Goal: Information Seeking & Learning: Learn about a topic

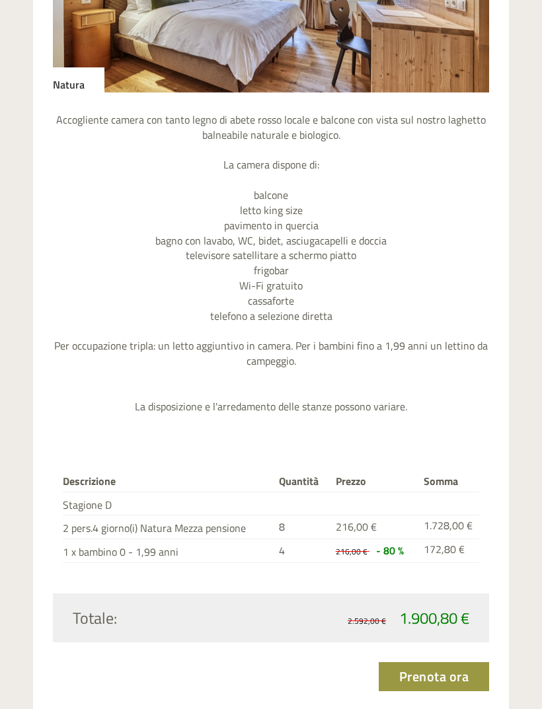
scroll to position [798, 0]
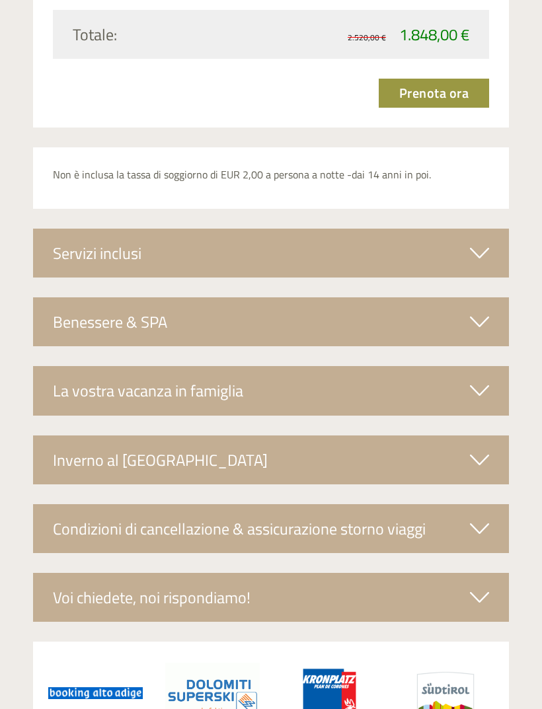
scroll to position [2798, 0]
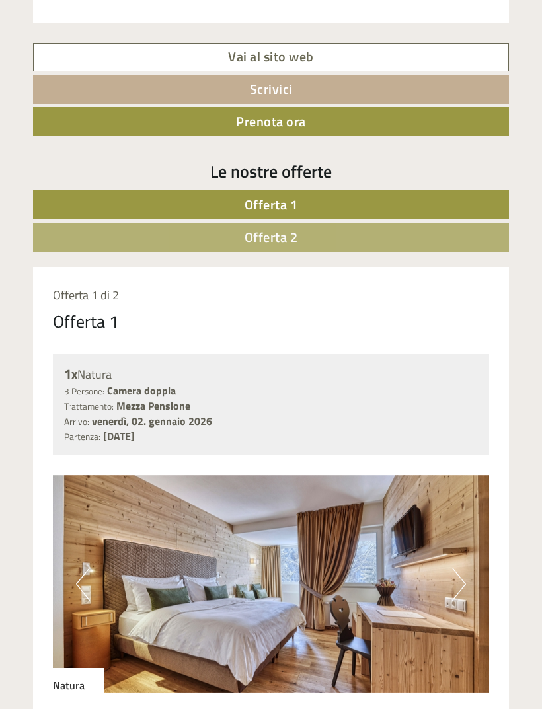
scroll to position [648, 0]
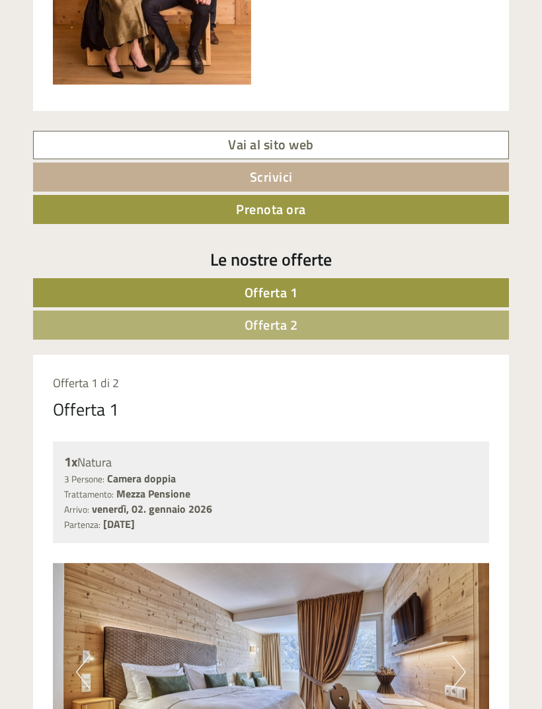
click at [297, 142] on link "Vai al sito web" at bounding box center [271, 145] width 476 height 28
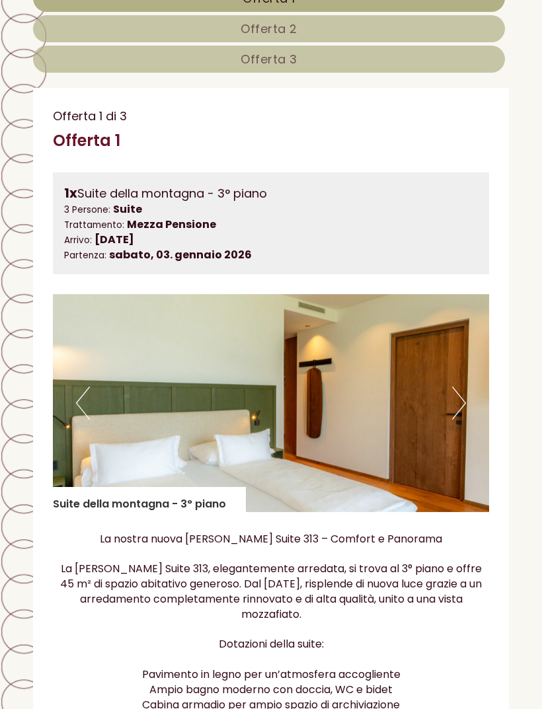
scroll to position [697, 0]
click at [457, 402] on button "Next" at bounding box center [459, 403] width 14 height 33
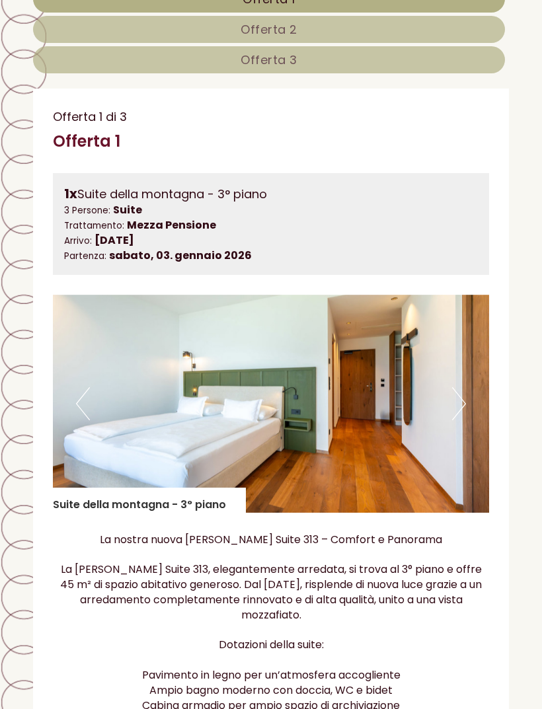
click at [463, 391] on button "Next" at bounding box center [459, 403] width 14 height 33
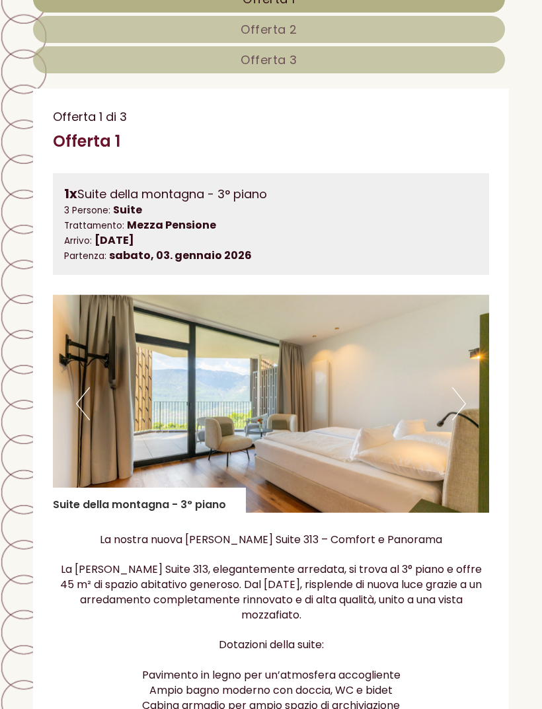
click at [461, 397] on button "Next" at bounding box center [459, 403] width 14 height 33
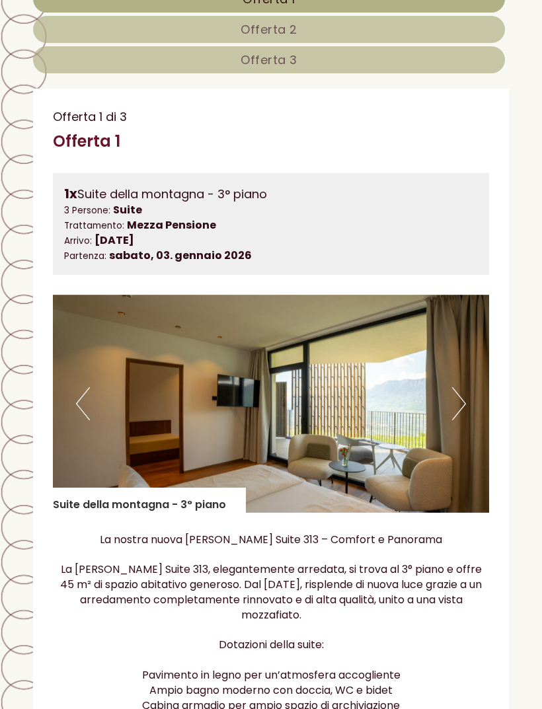
click at [466, 401] on img at bounding box center [271, 404] width 436 height 218
click at [459, 401] on button "Next" at bounding box center [459, 403] width 14 height 33
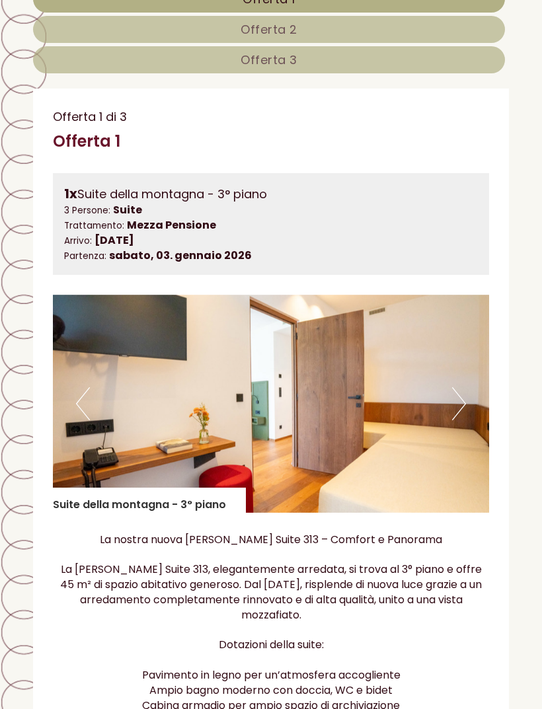
click at [463, 397] on button "Next" at bounding box center [459, 403] width 14 height 33
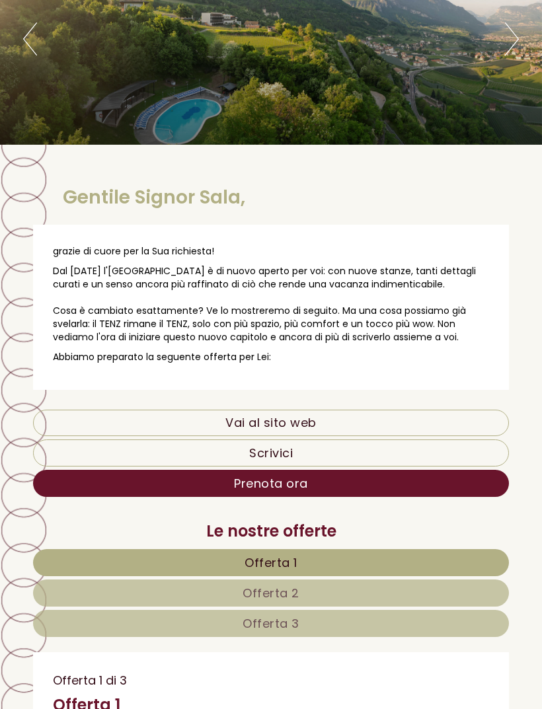
scroll to position [0, 0]
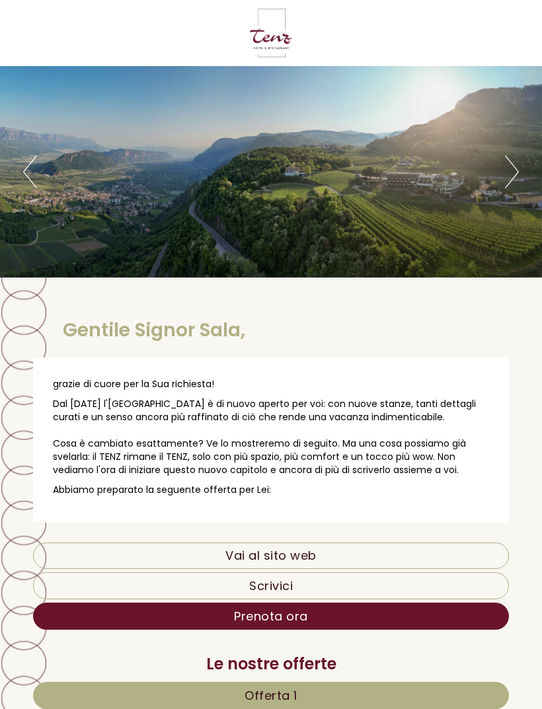
click at [262, 38] on div at bounding box center [271, 33] width 463 height 53
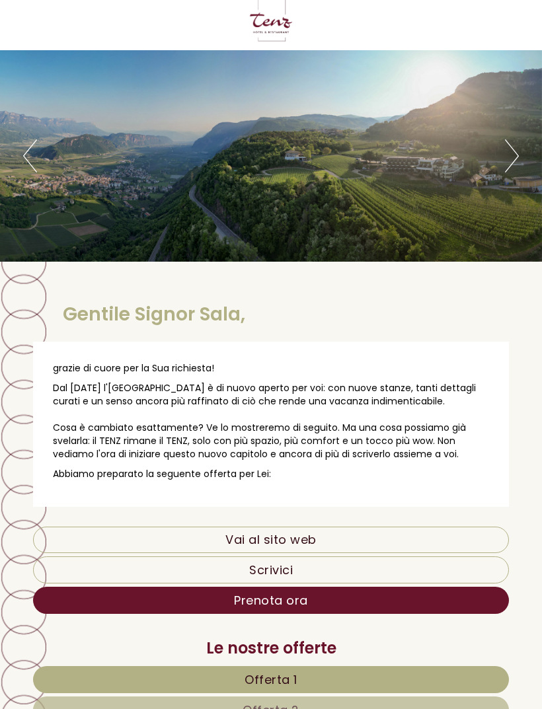
scroll to position [38, 0]
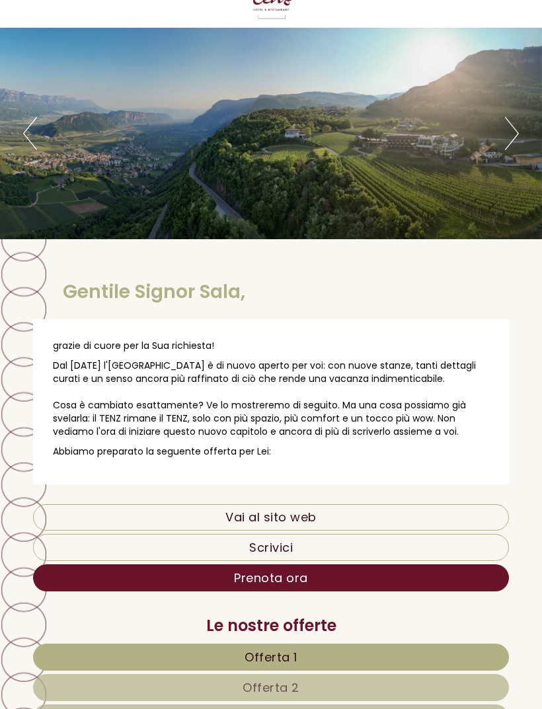
click at [297, 516] on link "Vai al sito web" at bounding box center [271, 517] width 476 height 26
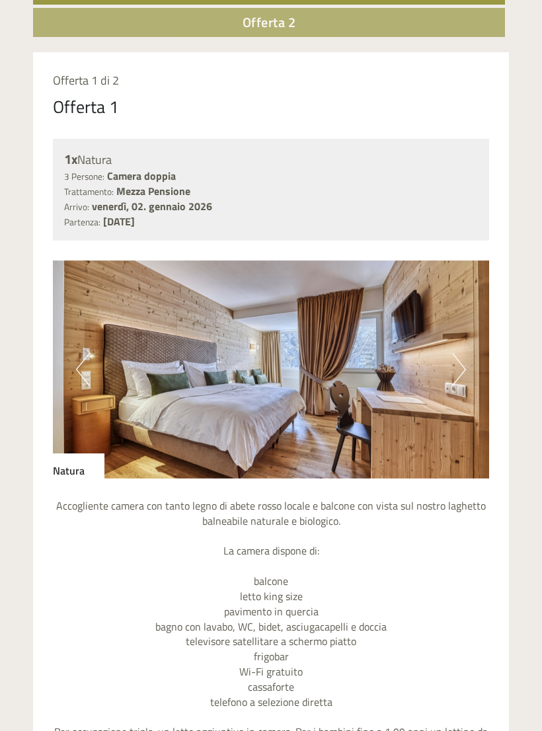
scroll to position [950, 0]
click at [457, 365] on button "Next" at bounding box center [459, 369] width 14 height 33
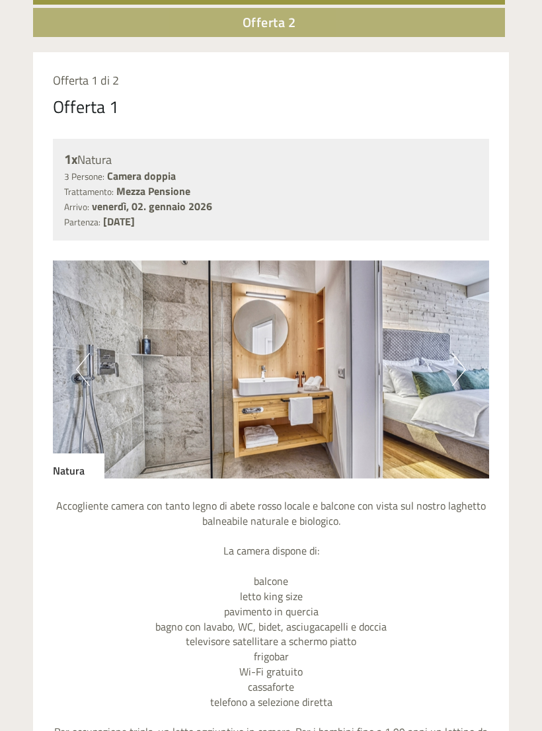
click at [467, 368] on img at bounding box center [271, 369] width 436 height 218
click at [461, 377] on button "Next" at bounding box center [459, 369] width 14 height 33
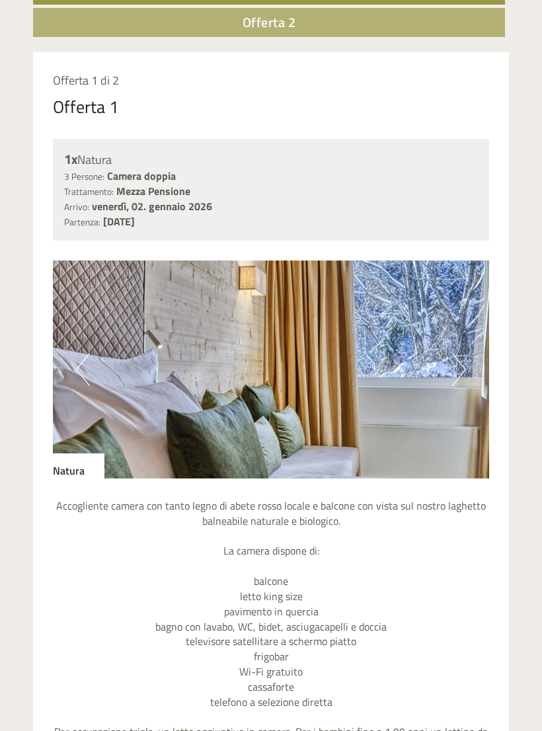
click at [465, 374] on button "Next" at bounding box center [459, 369] width 14 height 33
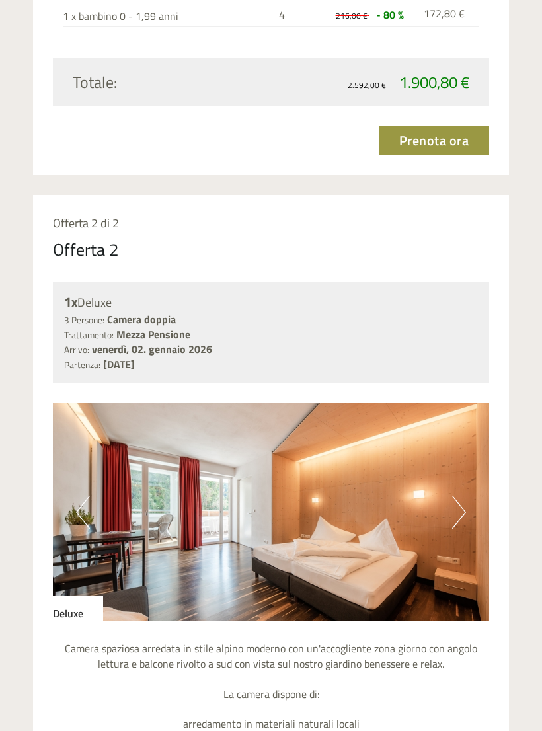
scroll to position [1874, 0]
